Goal: Task Accomplishment & Management: Complete application form

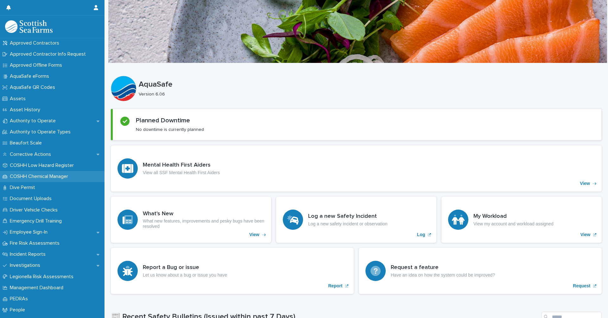
scroll to position [63, 0]
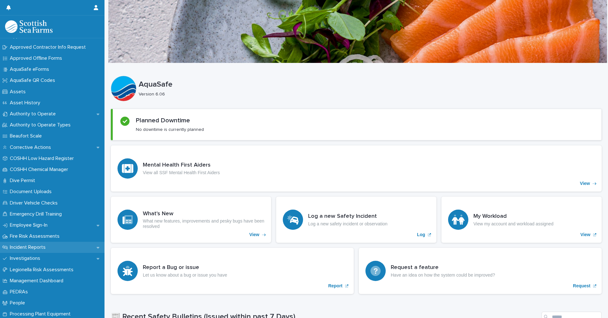
click at [41, 248] on p "Incident Reports" at bounding box center [28, 248] width 43 height 6
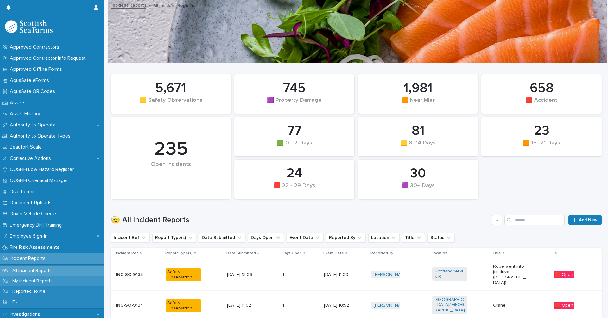
scroll to position [63, 0]
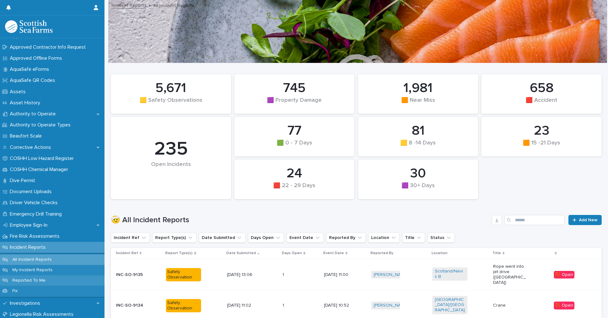
click at [32, 281] on p "Reported To Me" at bounding box center [28, 280] width 43 height 5
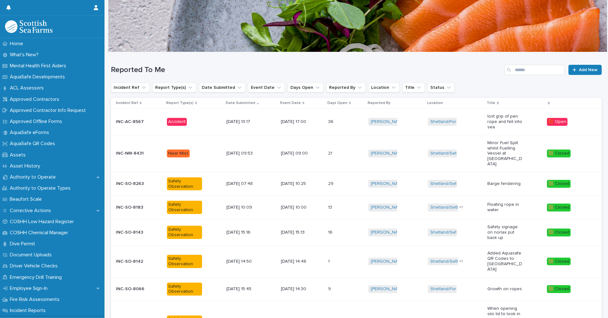
scroll to position [7, 0]
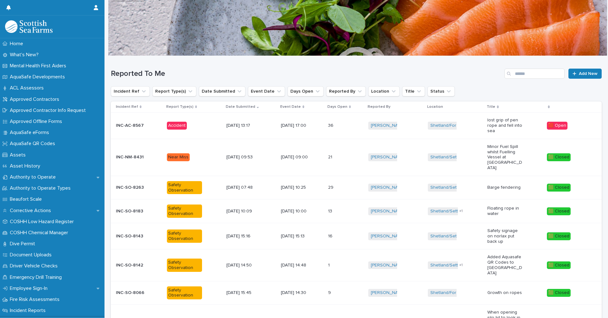
click at [140, 123] on p "INC-AC-8567" at bounding box center [130, 125] width 29 height 7
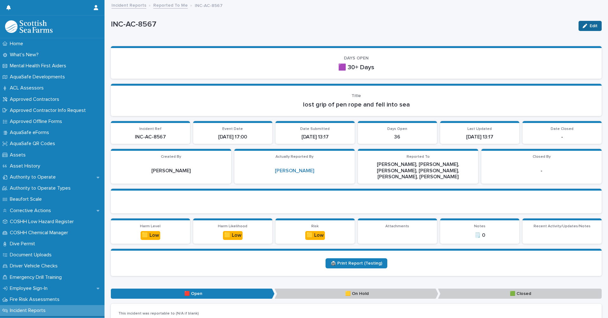
click at [590, 27] on span "Edit" at bounding box center [593, 26] width 8 height 4
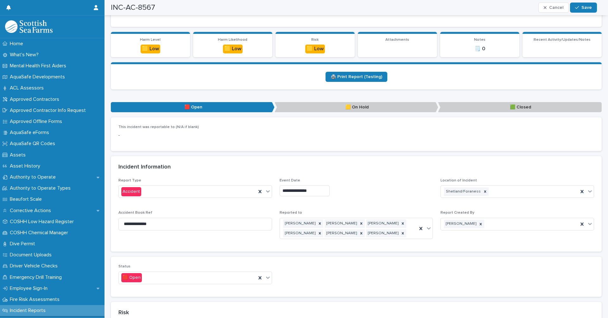
scroll to position [191, 0]
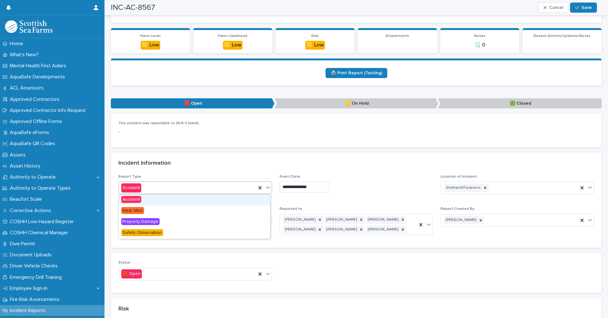
click at [267, 187] on icon at bounding box center [268, 188] width 6 height 6
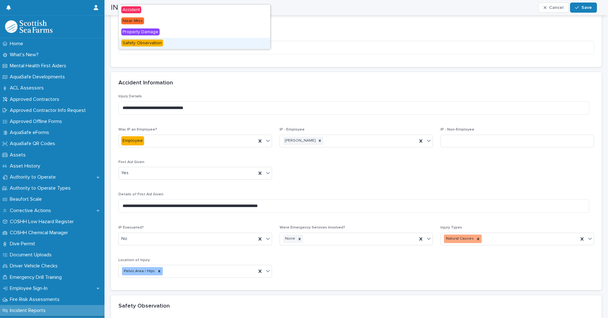
scroll to position [760, 0]
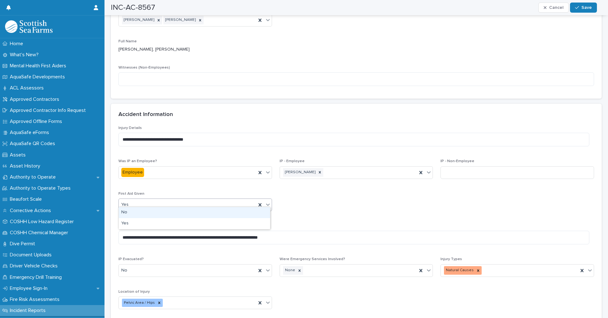
click at [266, 202] on icon at bounding box center [268, 205] width 6 height 6
click at [364, 211] on div "**********" at bounding box center [355, 220] width 475 height 189
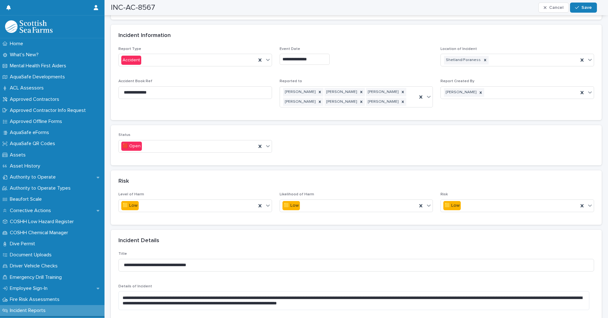
scroll to position [317, 0]
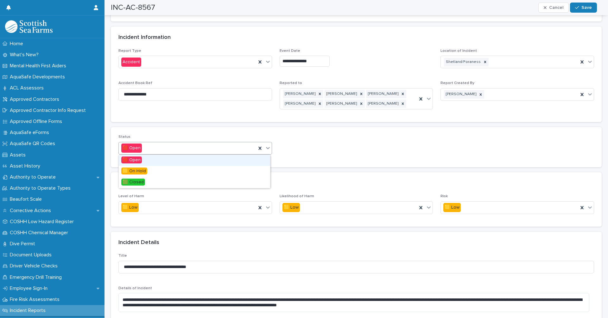
click at [265, 148] on icon at bounding box center [268, 148] width 6 height 6
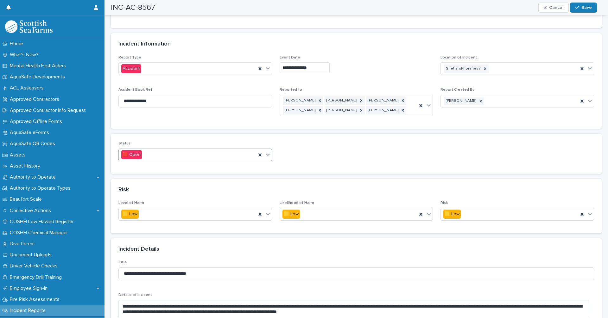
scroll to position [297, 0]
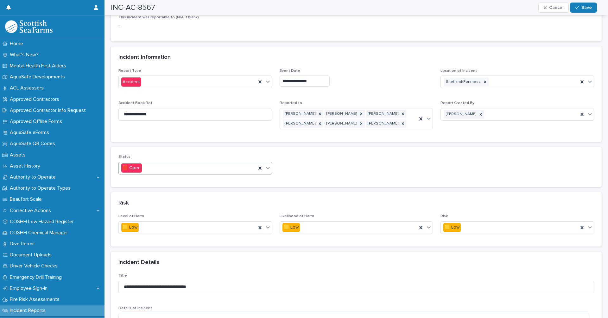
click at [268, 168] on icon at bounding box center [268, 168] width 6 height 6
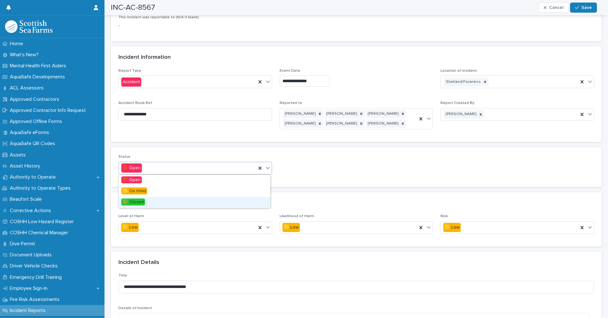
click at [130, 201] on span "🟩 Closed" at bounding box center [133, 202] width 24 height 7
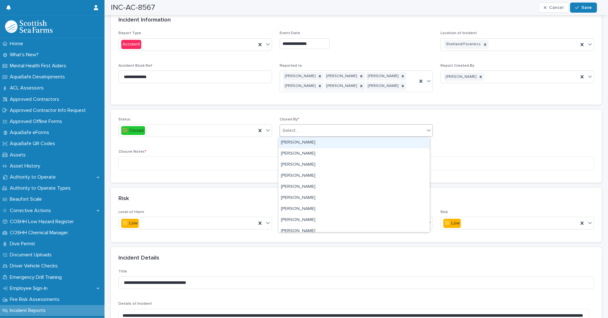
click at [426, 130] on icon at bounding box center [428, 130] width 6 height 6
type input "********"
click at [311, 143] on div "[PERSON_NAME]" at bounding box center [353, 142] width 151 height 11
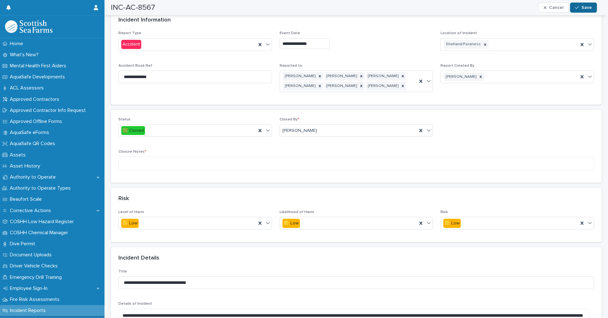
click at [582, 7] on span "Save" at bounding box center [586, 7] width 10 height 4
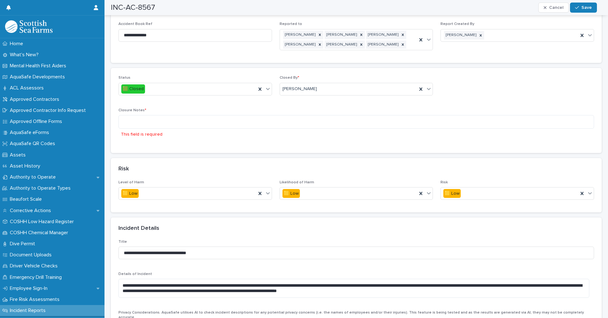
scroll to position [324, 0]
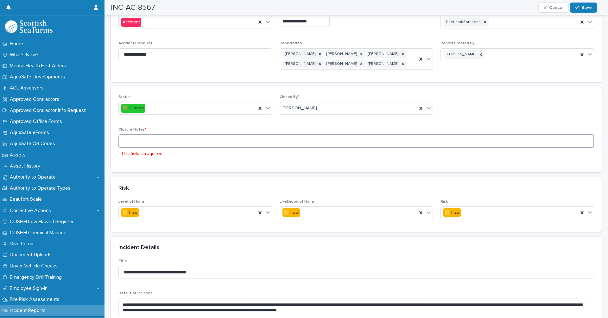
click at [126, 139] on textarea at bounding box center [355, 142] width 475 height 14
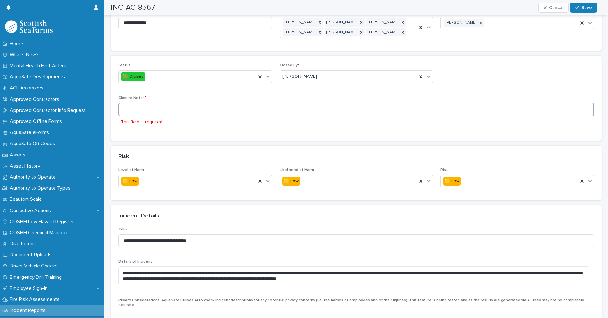
scroll to position [387, 0]
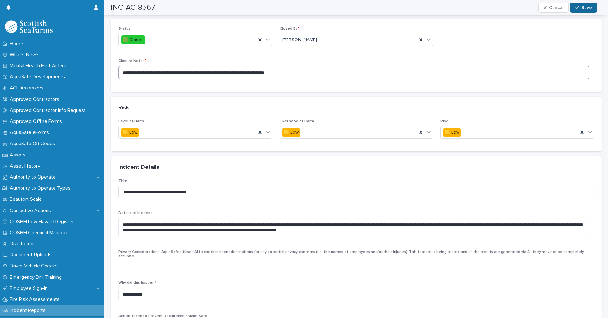
type textarea "**********"
click at [583, 7] on span "Save" at bounding box center [586, 7] width 10 height 4
